Goal: Navigation & Orientation: Find specific page/section

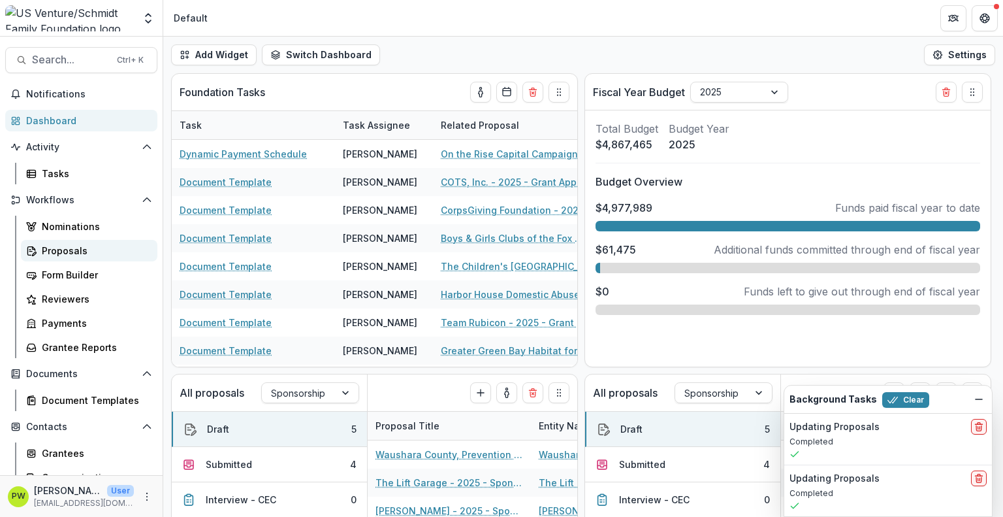
click at [104, 249] on div "Proposals" at bounding box center [94, 251] width 105 height 14
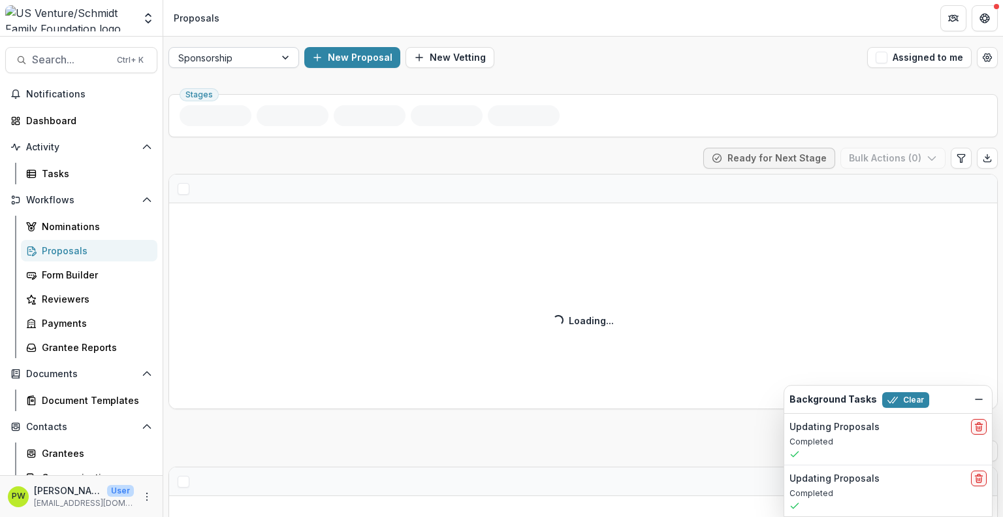
click at [238, 60] on div at bounding box center [222, 58] width 88 height 16
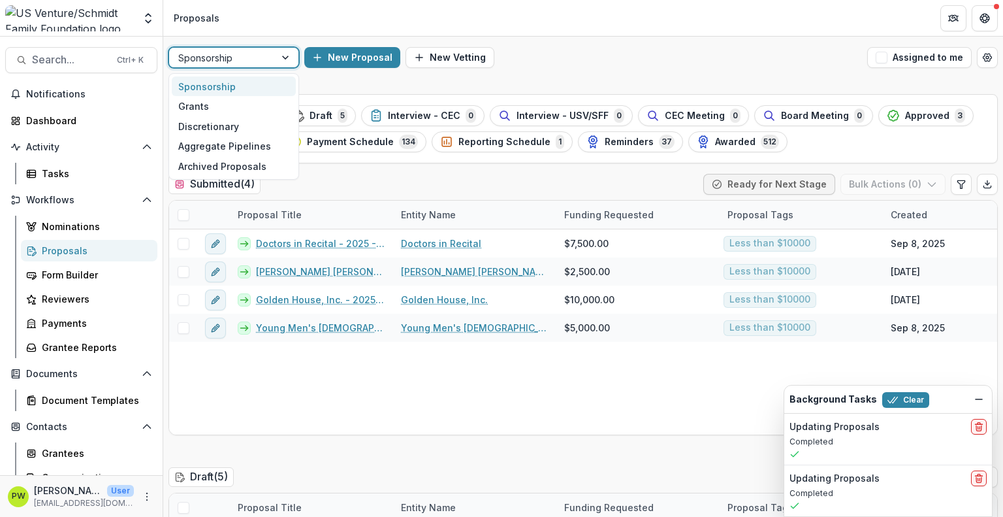
click at [268, 86] on div "Sponsorship" at bounding box center [234, 86] width 124 height 20
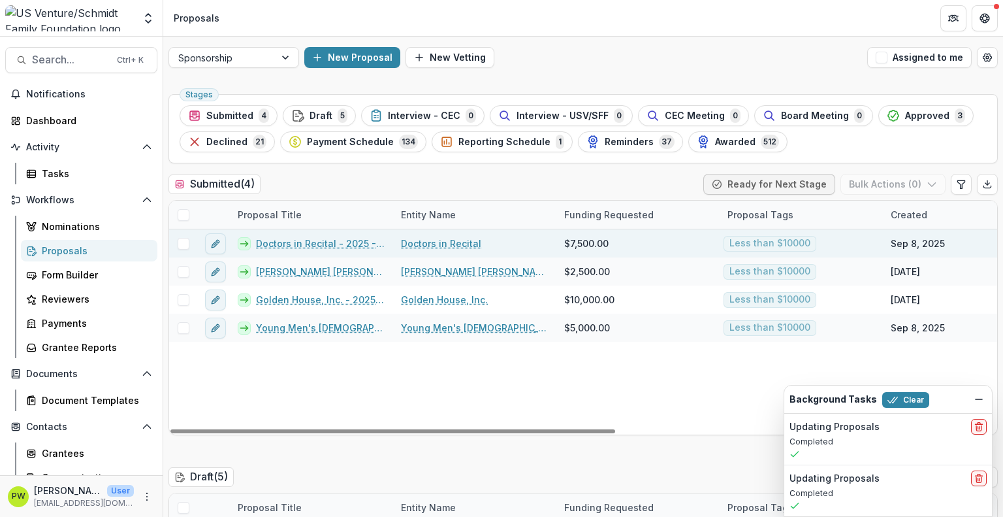
click at [291, 242] on link "Doctors in Recital - 2025 - Sponsorship Application Grant" at bounding box center [320, 243] width 129 height 14
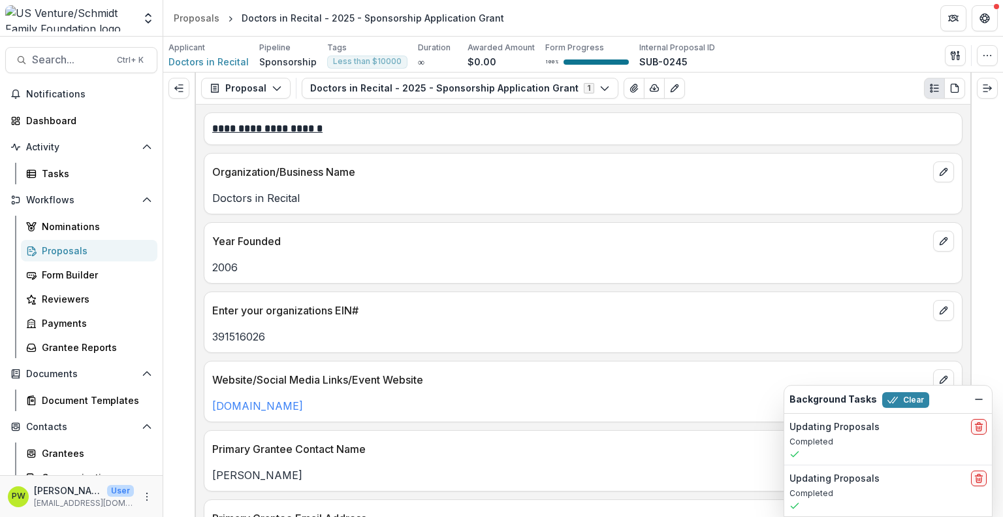
click at [167, 88] on div at bounding box center [178, 87] width 31 height 31
click at [180, 90] on icon "Expand left" at bounding box center [179, 88] width 10 height 10
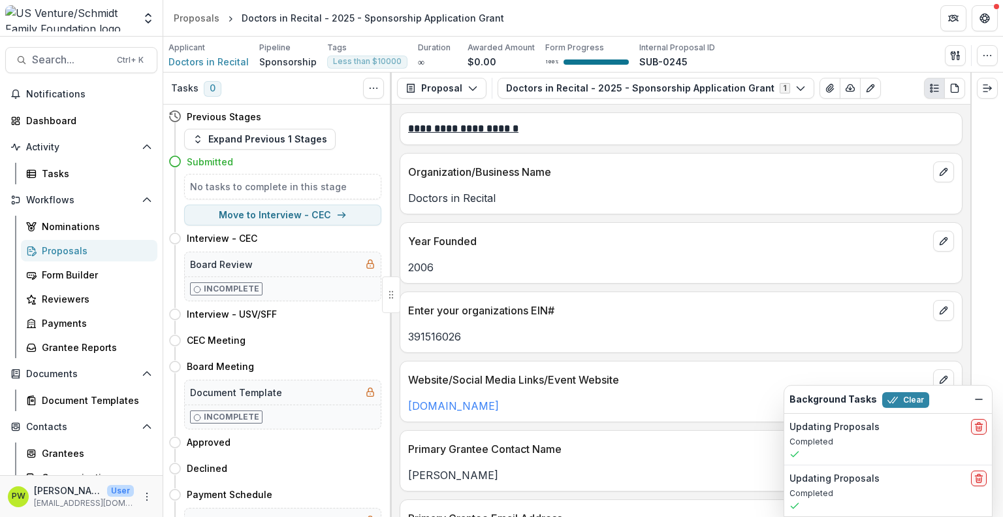
click at [101, 249] on div "Proposals" at bounding box center [94, 251] width 105 height 14
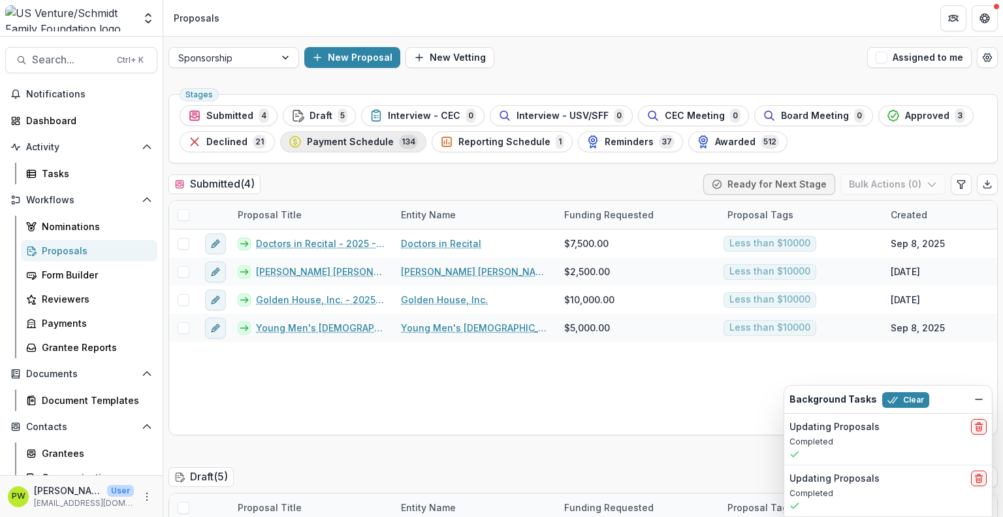
click at [360, 148] on div "Payment Schedule 134" at bounding box center [353, 142] width 129 height 14
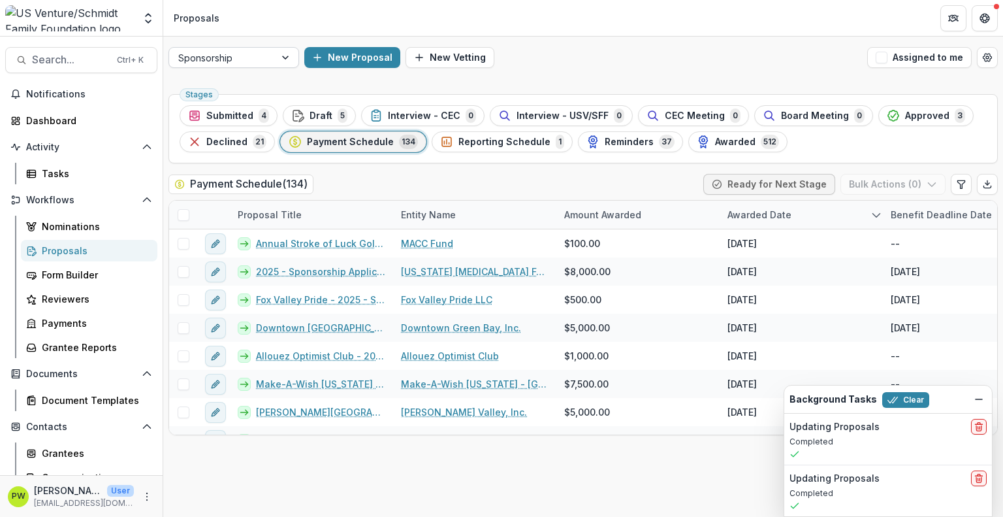
click at [193, 59] on div at bounding box center [222, 58] width 88 height 16
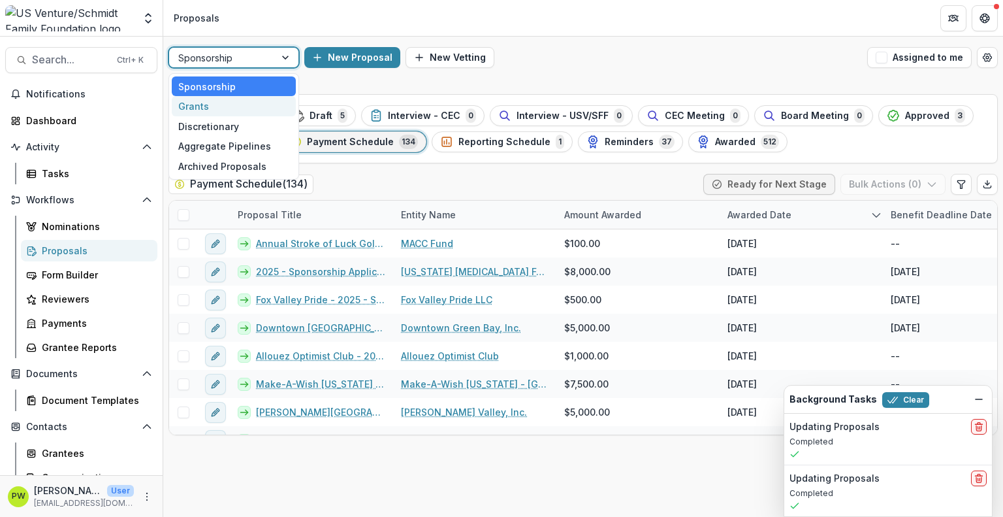
click at [215, 107] on div "Grants" at bounding box center [234, 106] width 124 height 20
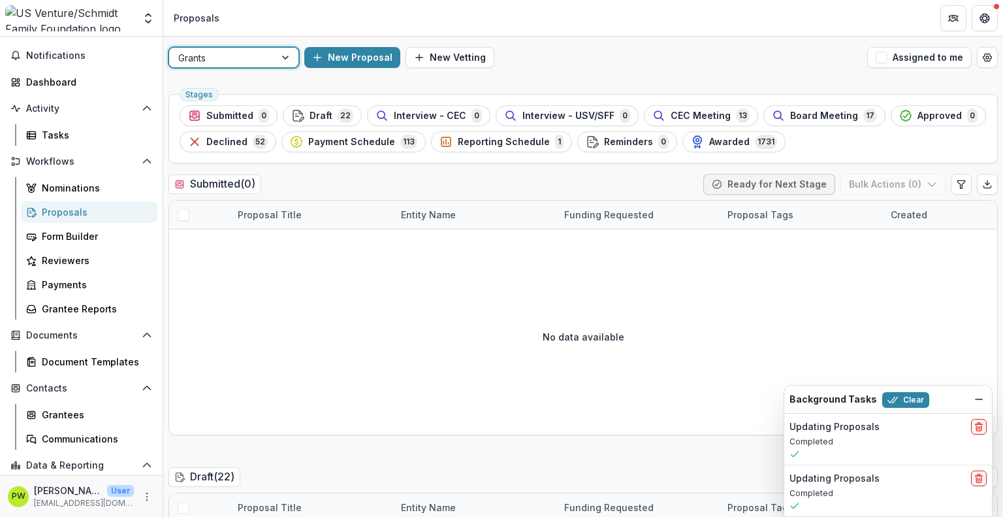
scroll to position [39, 0]
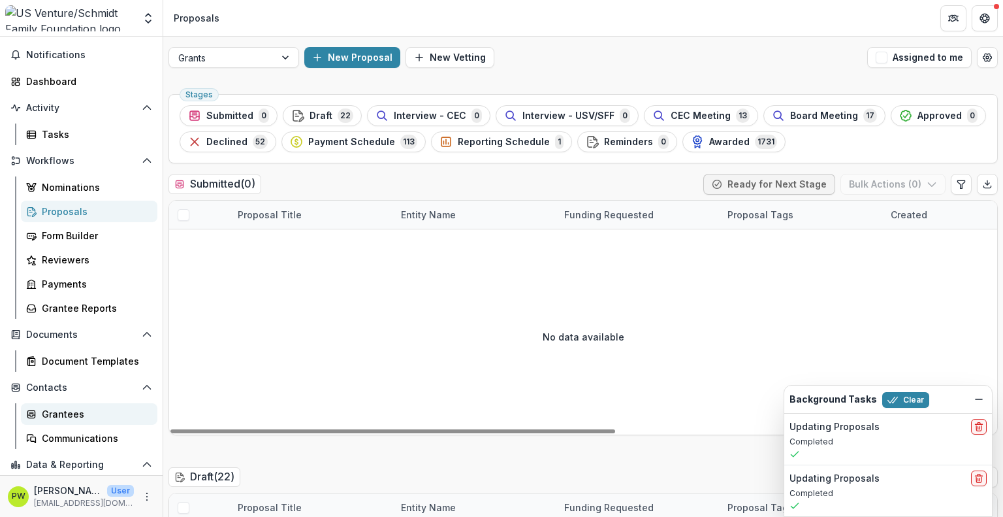
click at [99, 417] on div "Grantees" at bounding box center [94, 414] width 105 height 14
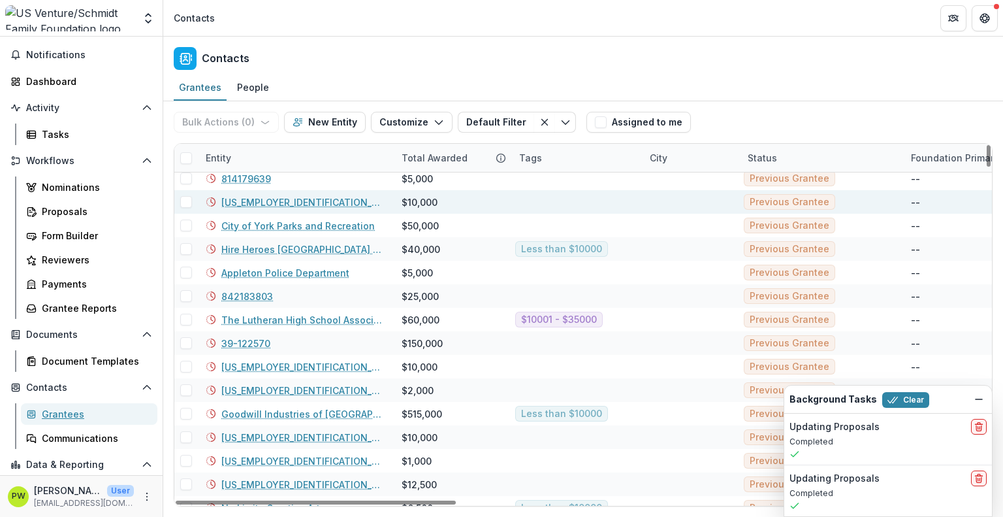
scroll to position [6447, 0]
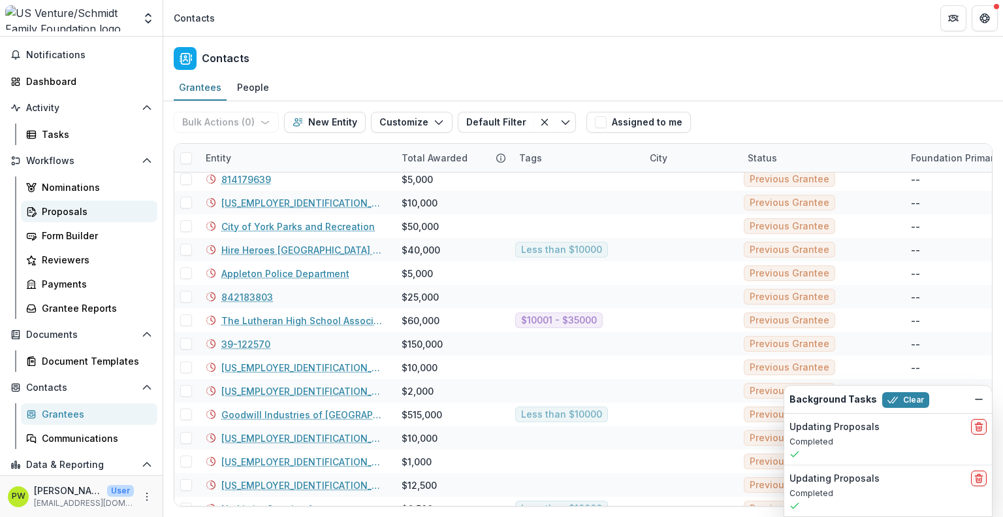
click at [103, 212] on div "Proposals" at bounding box center [94, 211] width 105 height 14
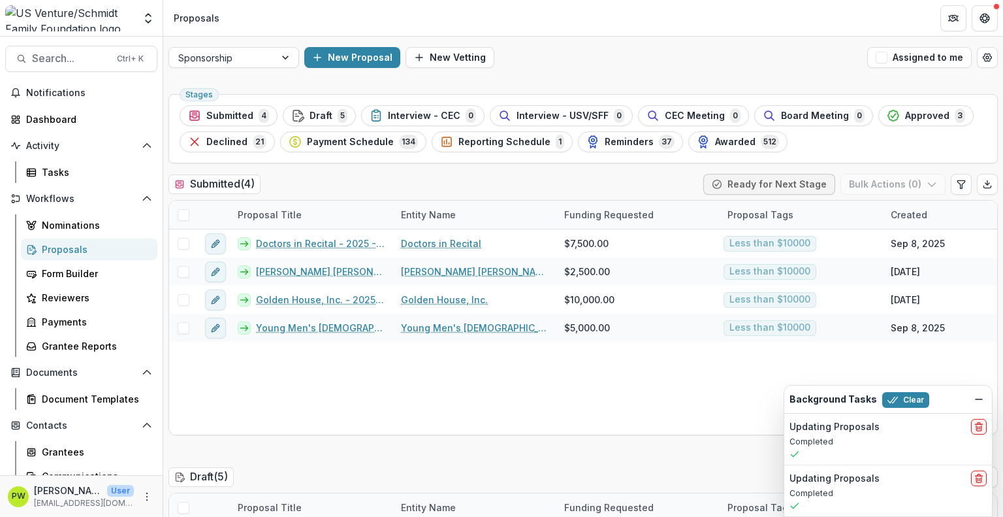
click at [462, 190] on div "Submitted ( 4 ) Ready for Next Stage Bulk Actions ( 0 )" at bounding box center [582, 187] width 829 height 26
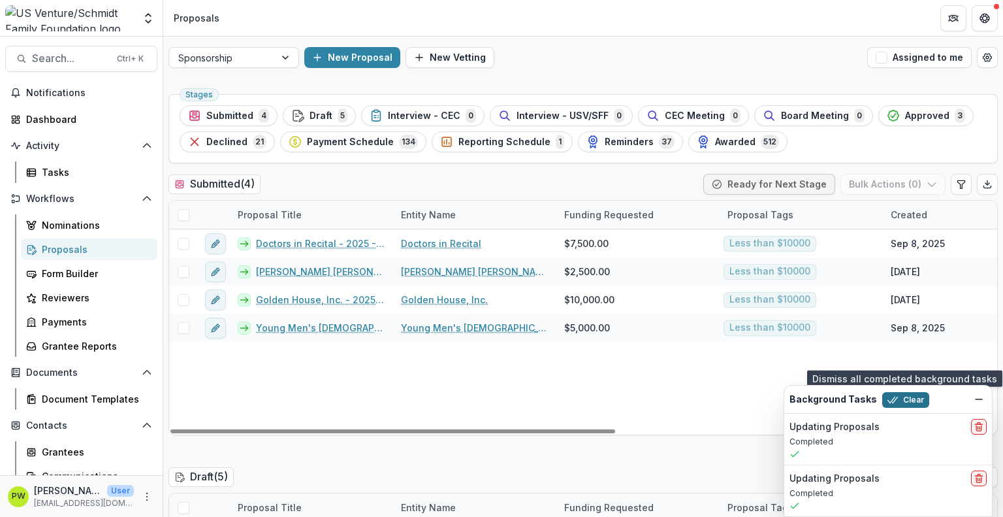
click at [500, 405] on button "Clear" at bounding box center [905, 400] width 47 height 16
